Goal: Information Seeking & Learning: Stay updated

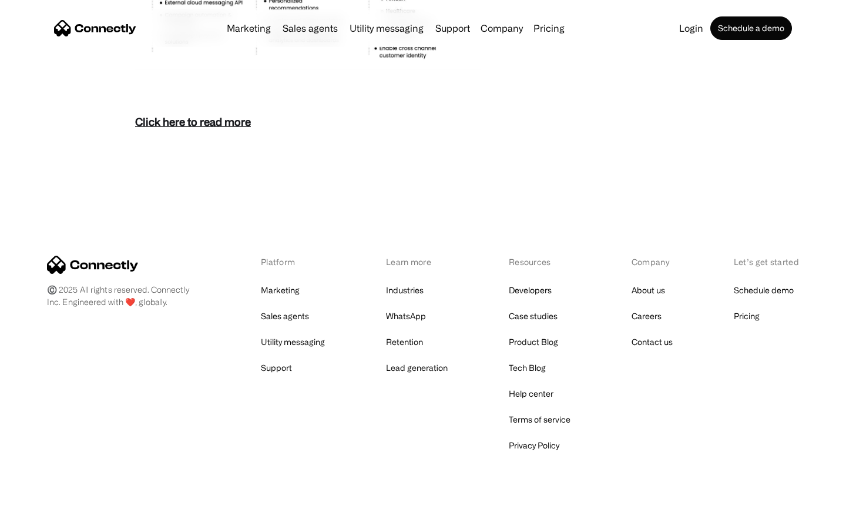
scroll to position [5092, 0]
